Goal: Navigation & Orientation: Go to known website

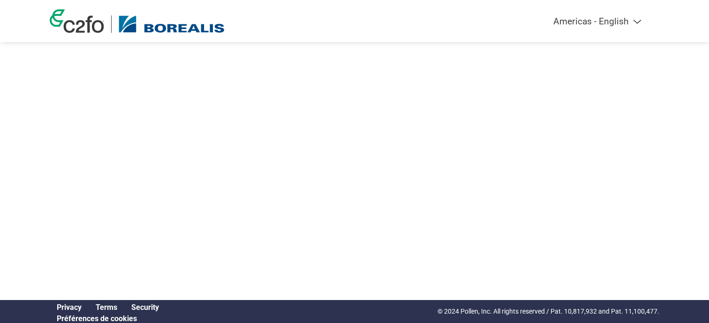
click at [621, 22] on select "Americas - English Américas - Español [GEOGRAPHIC_DATA] - Português [GEOGRAPHIC…" at bounding box center [539, 21] width 218 height 11
select select "fr-FR"
click at [493, 16] on select "Americas - English Américas - Español Américas - Português Amériques - Français…" at bounding box center [539, 21] width 218 height 11
click at [346, 132] on div at bounding box center [355, 120] width 610 height 241
click at [187, 33] on div "Americas - English Américas - Español Américas - Português Amériques - Français…" at bounding box center [355, 21] width 624 height 42
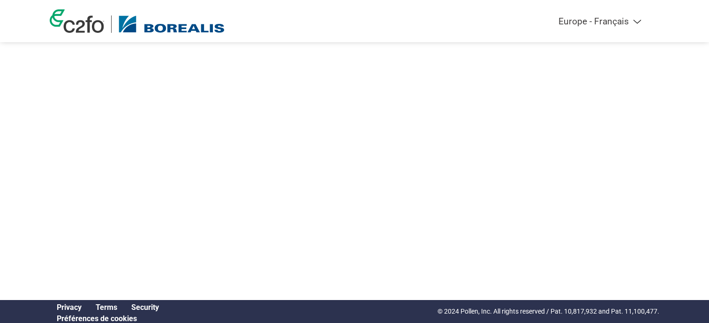
click at [98, 30] on img at bounding box center [77, 20] width 54 height 23
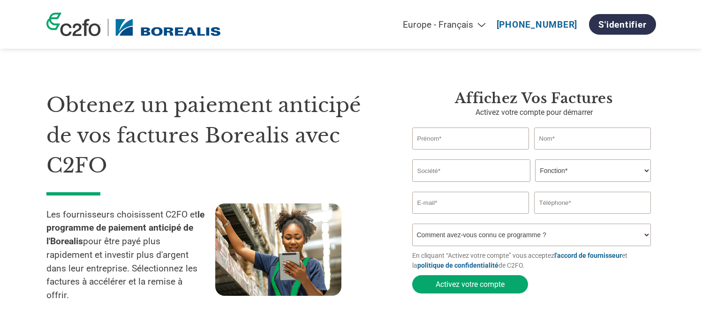
select select "fr-FR"
click at [618, 26] on link "S'identifier" at bounding box center [622, 24] width 67 height 21
